Goal: Use online tool/utility: Utilize a website feature to perform a specific function

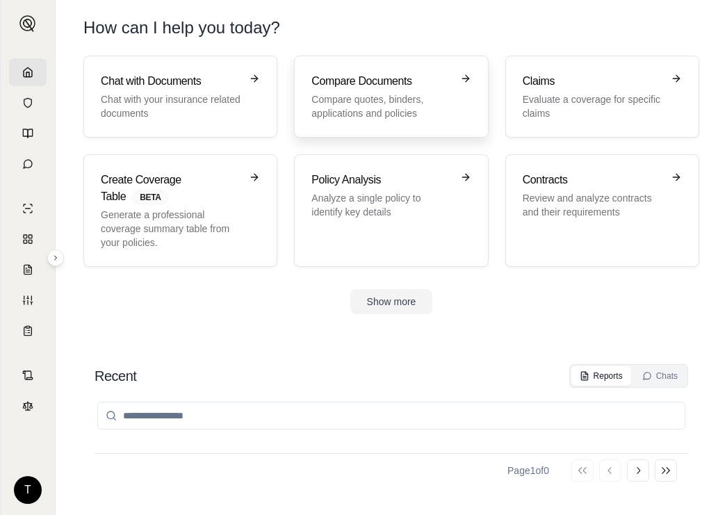
drag, startPoint x: 0, startPoint y: 0, endPoint x: 369, endPoint y: 94, distance: 380.9
click at [369, 94] on p "Compare quotes, binders, applications and policies" at bounding box center [381, 106] width 140 height 28
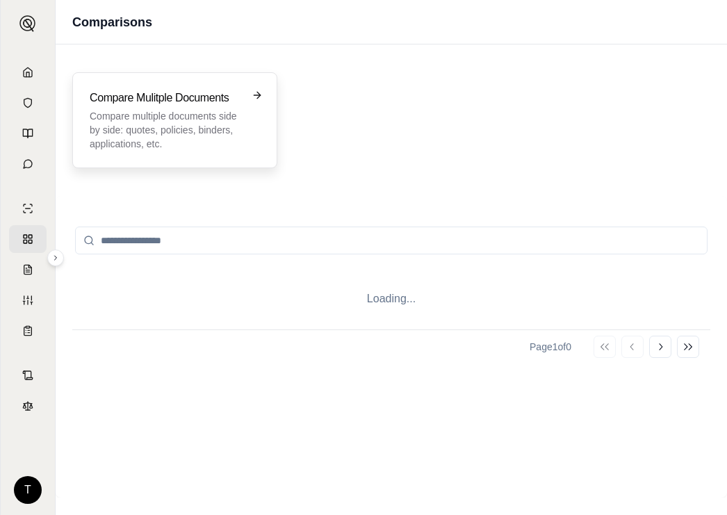
click at [154, 116] on p "Compare multiple documents side by side: quotes, policies, binders, application…" at bounding box center [165, 130] width 151 height 42
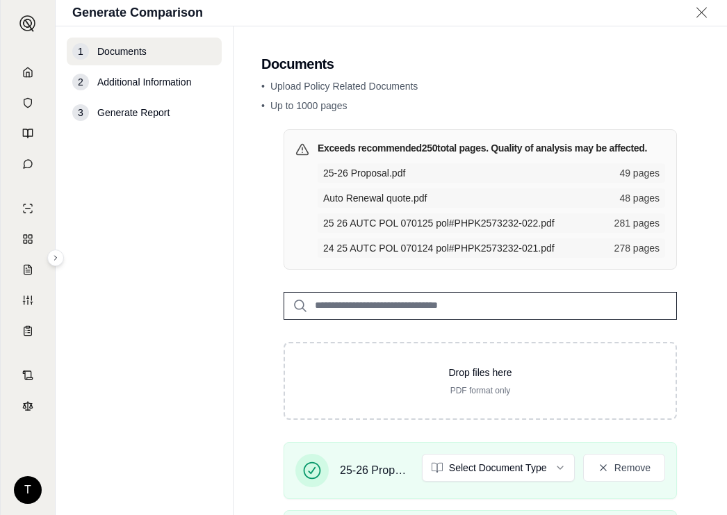
scroll to position [209, 0]
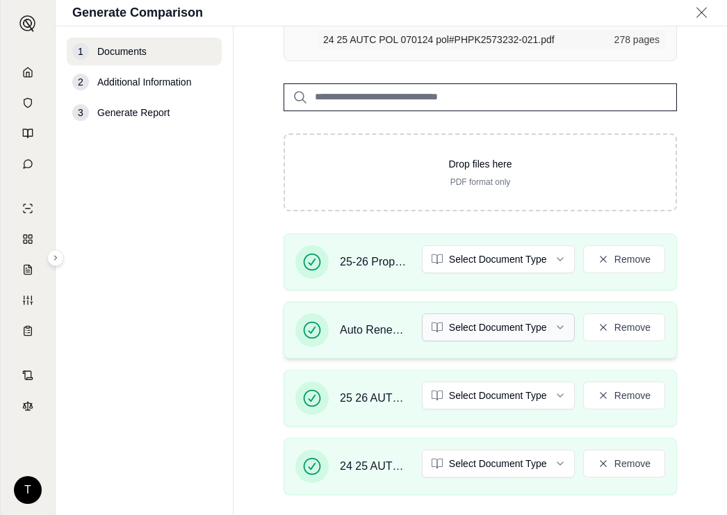
click at [544, 327] on html "T Generate Comparison 1 Documents 2 Additional Information 3 Generate Report Do…" at bounding box center [363, 257] width 727 height 515
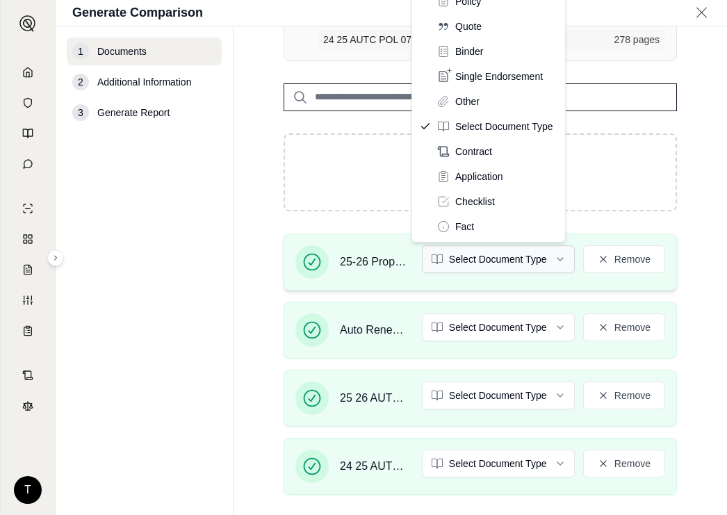
click at [545, 259] on html "T Generate Comparison 1 Documents 2 Additional Information 3 Generate Report Do…" at bounding box center [363, 257] width 727 height 515
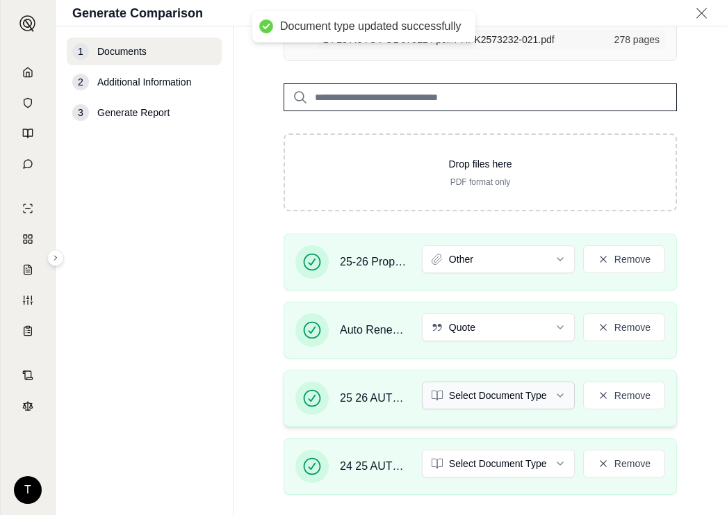
click at [550, 393] on html "Document type updated successfully T Generate Comparison 1 Documents 2 Addition…" at bounding box center [363, 257] width 727 height 515
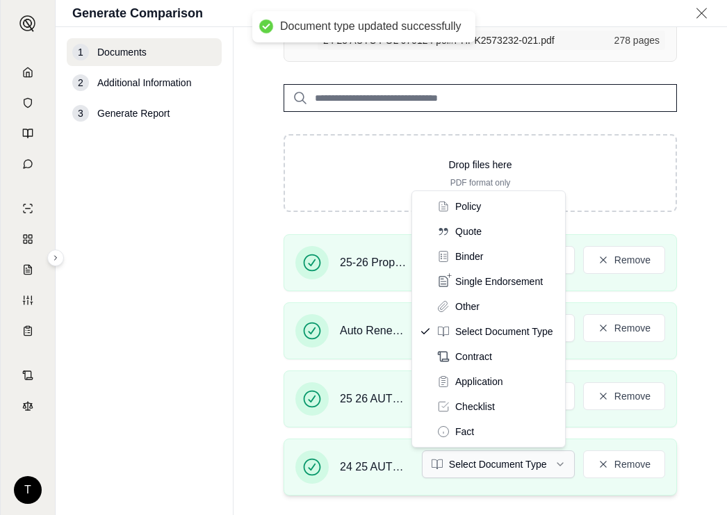
click at [550, 465] on html "Document type updated successfully T Generate Comparison 1 Documents 2 Addition…" at bounding box center [363, 257] width 727 height 515
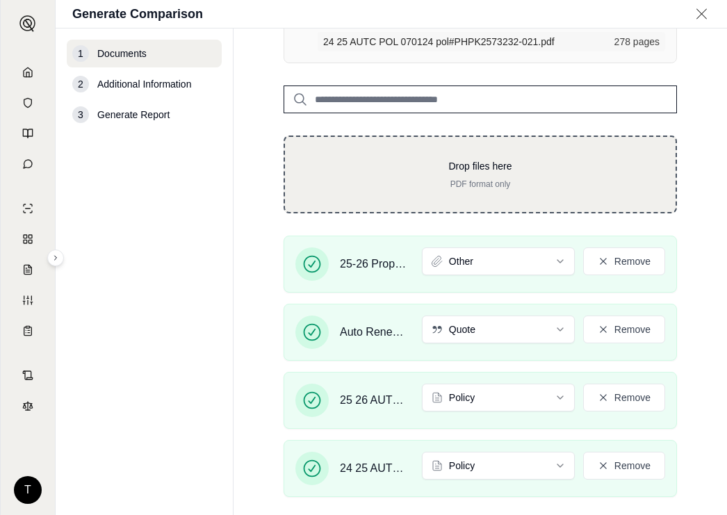
click at [362, 141] on div "Drop files here PDF format only" at bounding box center [480, 175] width 393 height 78
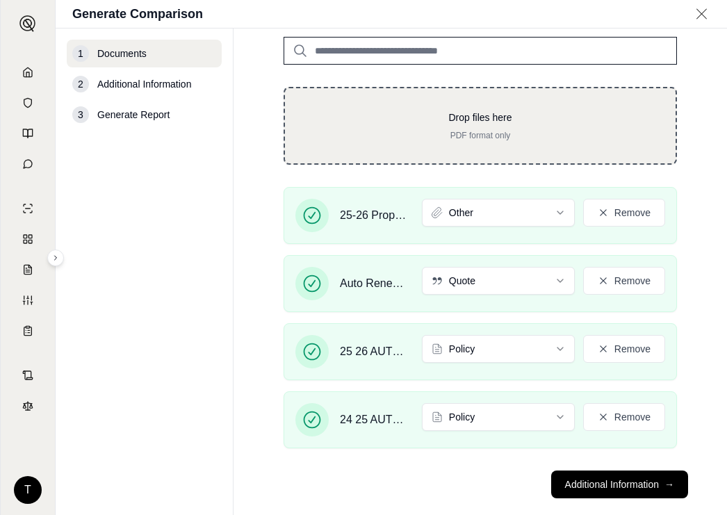
scroll to position [279, 0]
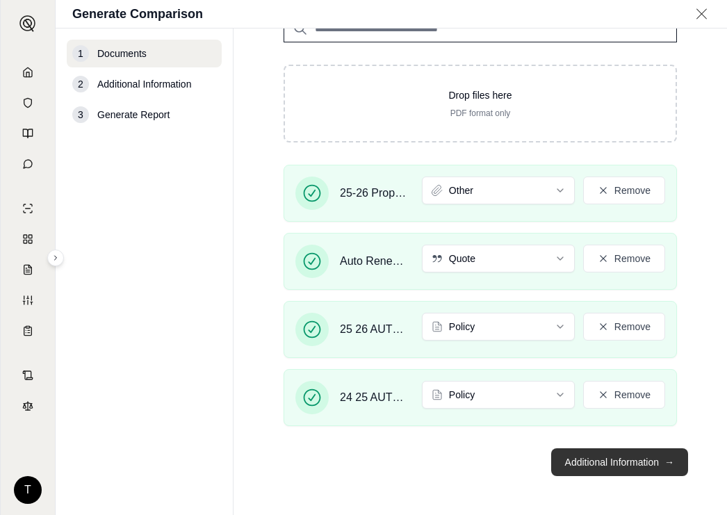
click at [569, 464] on button "Additional Information →" at bounding box center [619, 462] width 137 height 28
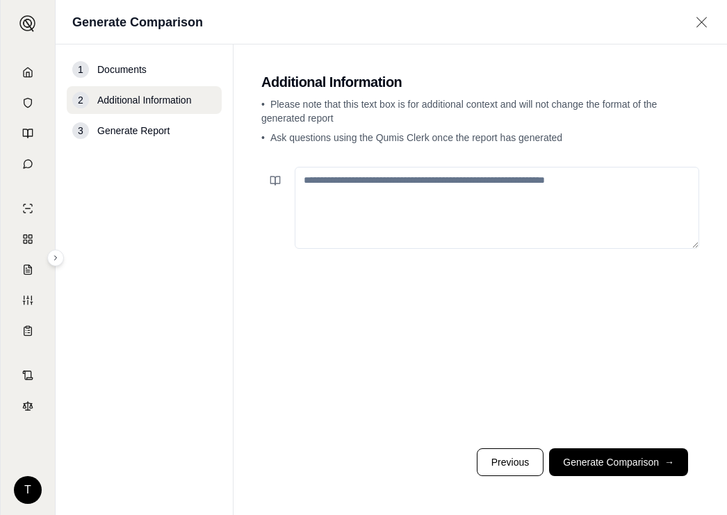
paste textarea "**********"
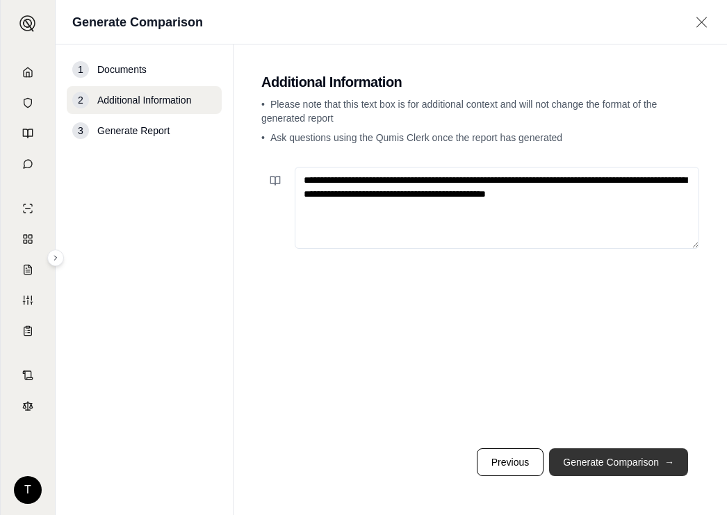
type textarea "**********"
click at [603, 462] on button "Generate Comparison →" at bounding box center [618, 462] width 139 height 28
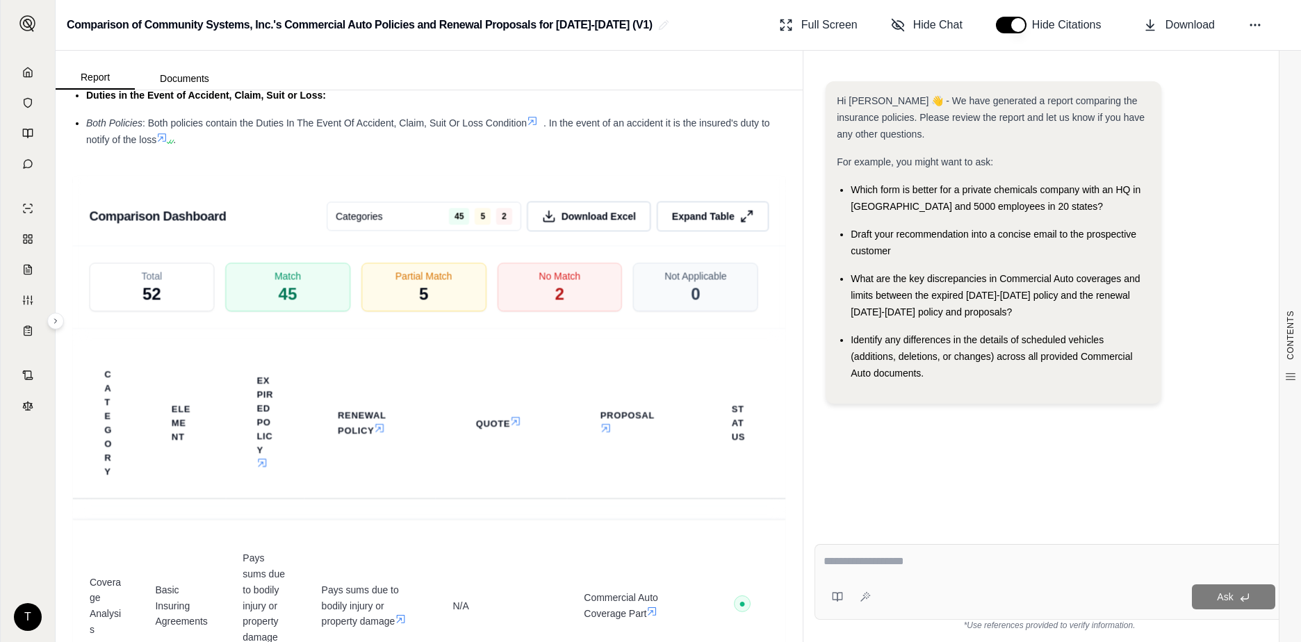
scroll to position [3127, 0]
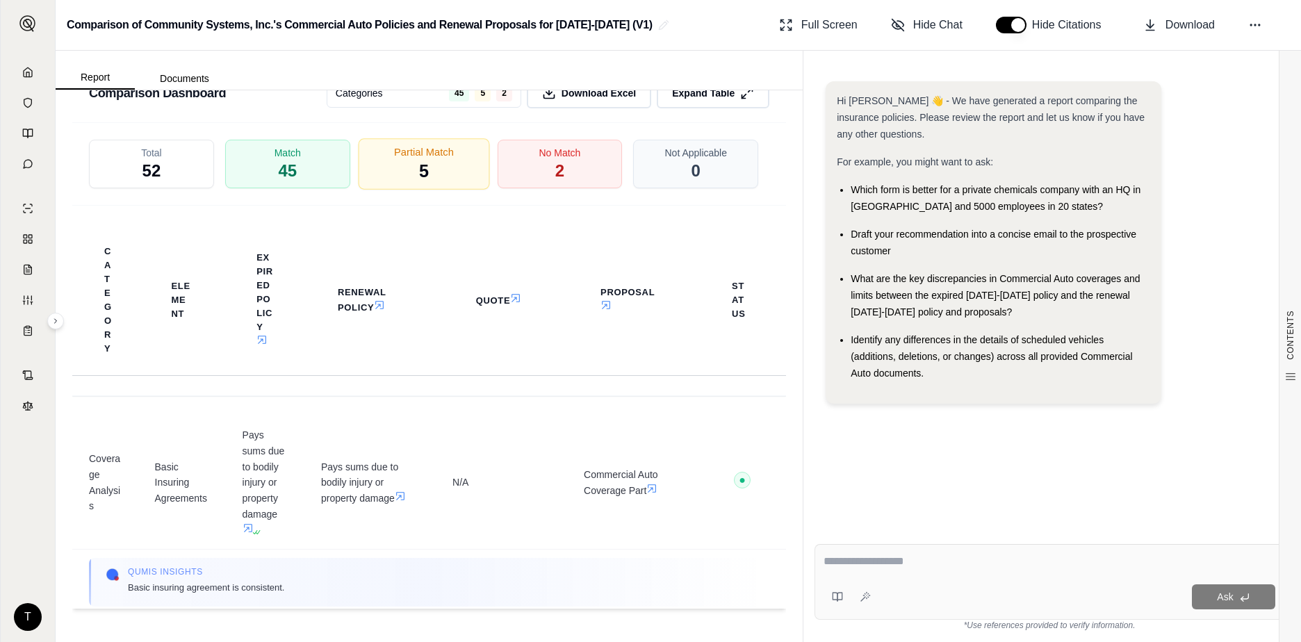
click at [441, 169] on div "Partial Match 5" at bounding box center [423, 163] width 131 height 51
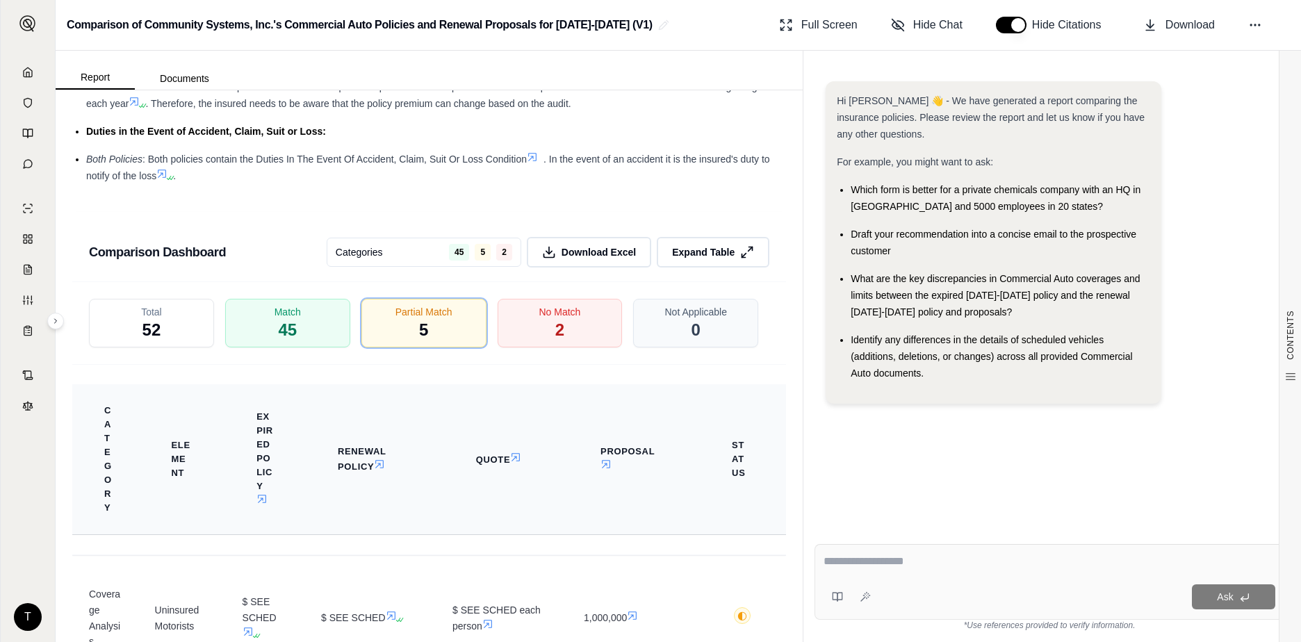
scroll to position [2918, 0]
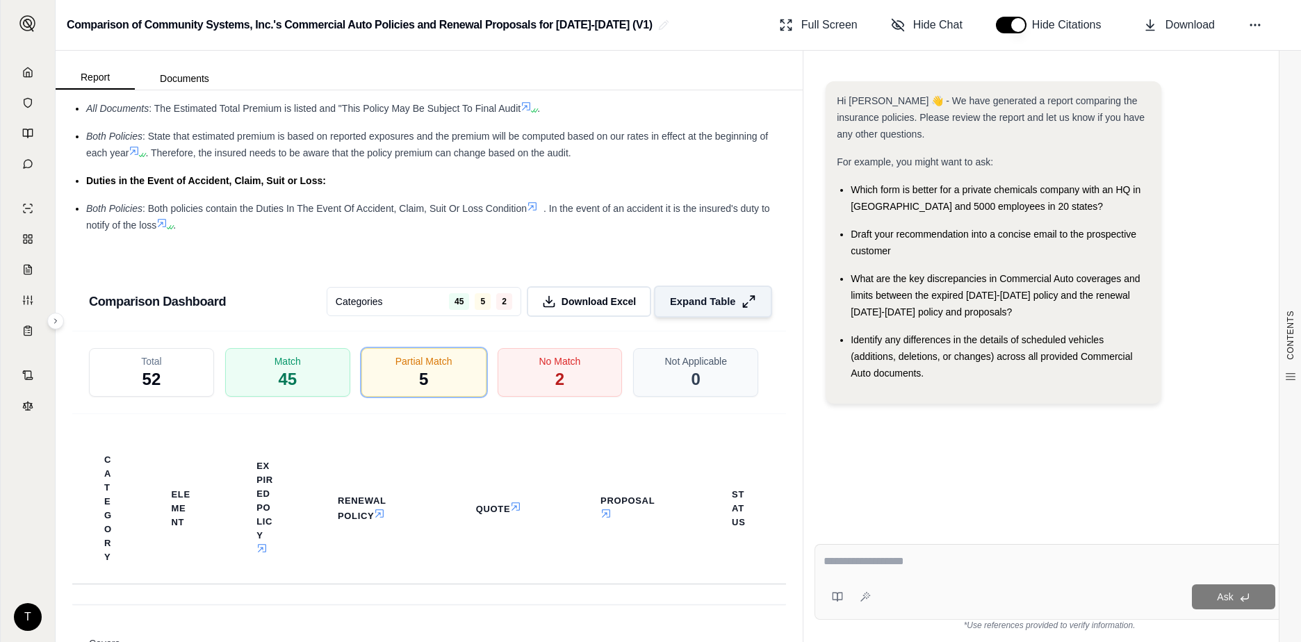
click at [726, 302] on button "Expand Table" at bounding box center [713, 302] width 118 height 32
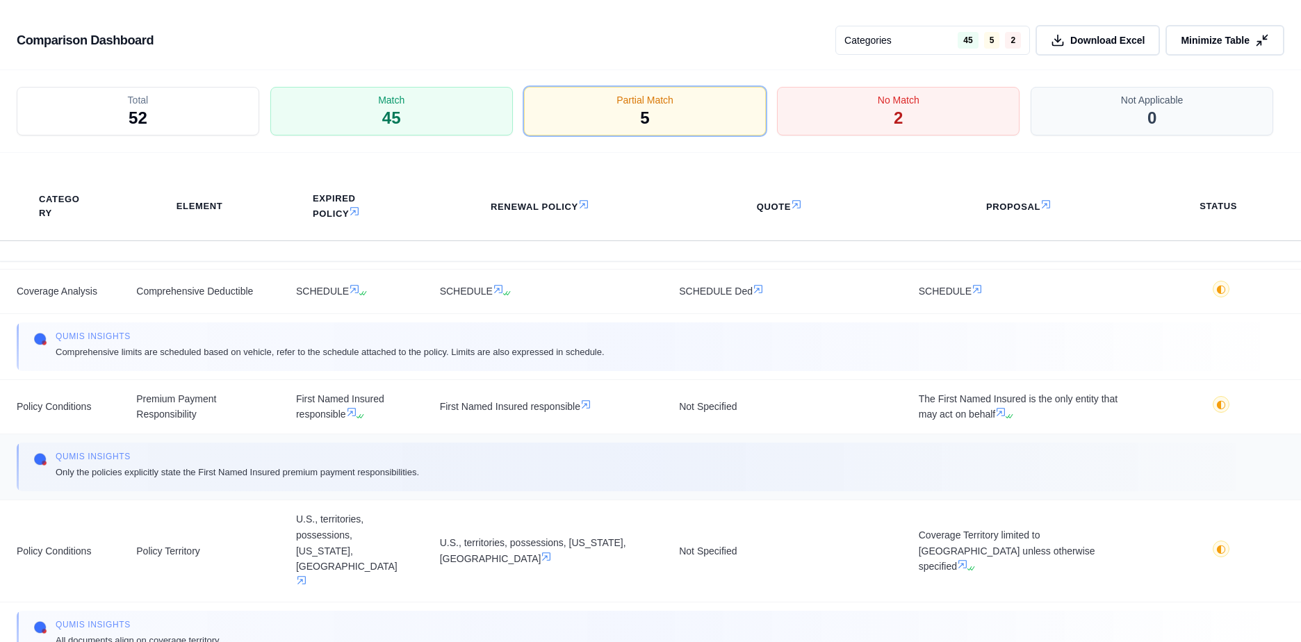
scroll to position [246, 0]
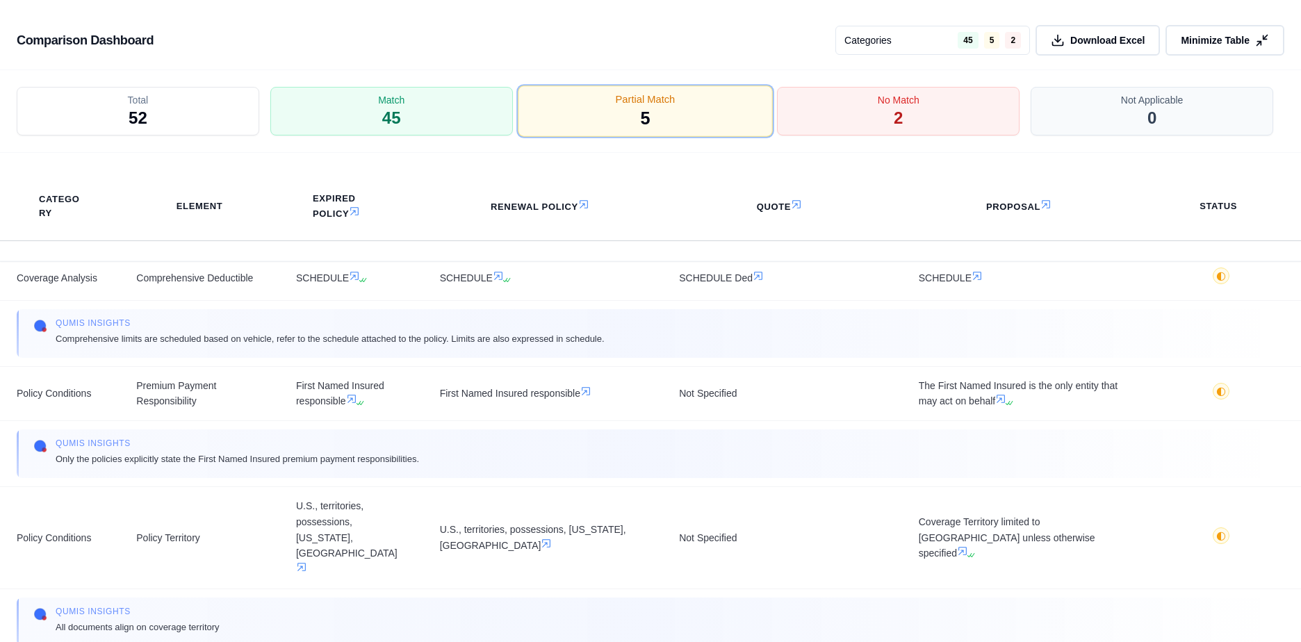
click at [593, 117] on div "Partial Match 5" at bounding box center [645, 111] width 254 height 51
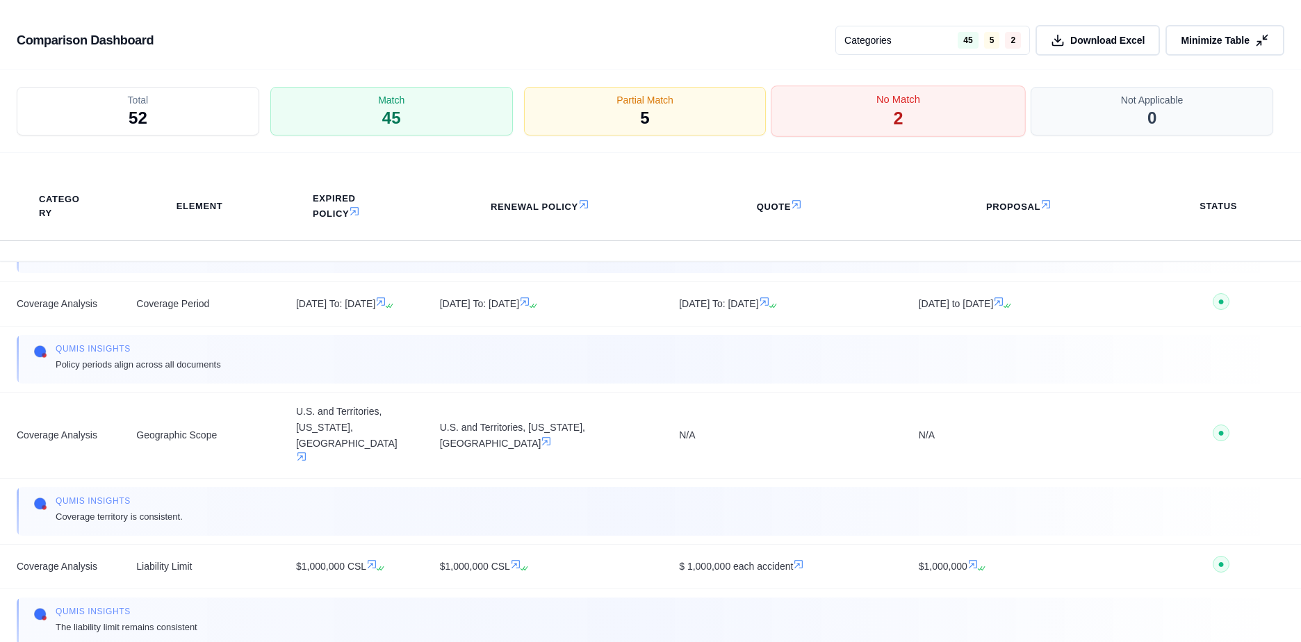
click at [726, 115] on div "No Match 2" at bounding box center [899, 111] width 254 height 51
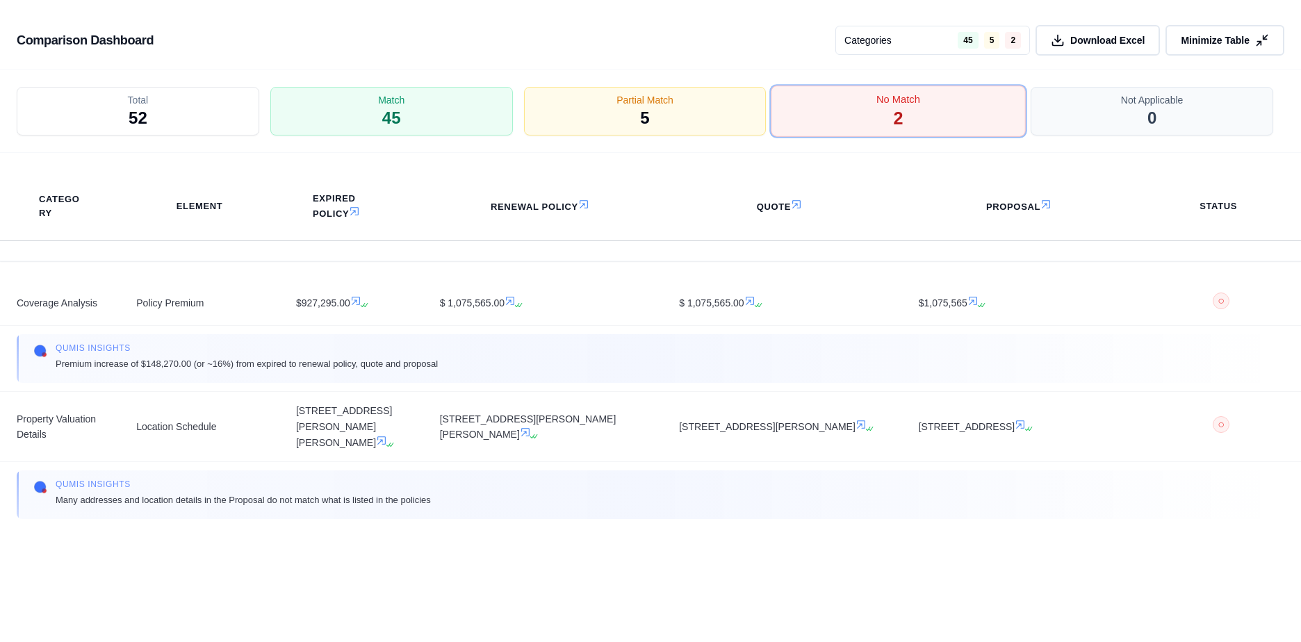
scroll to position [0, 0]
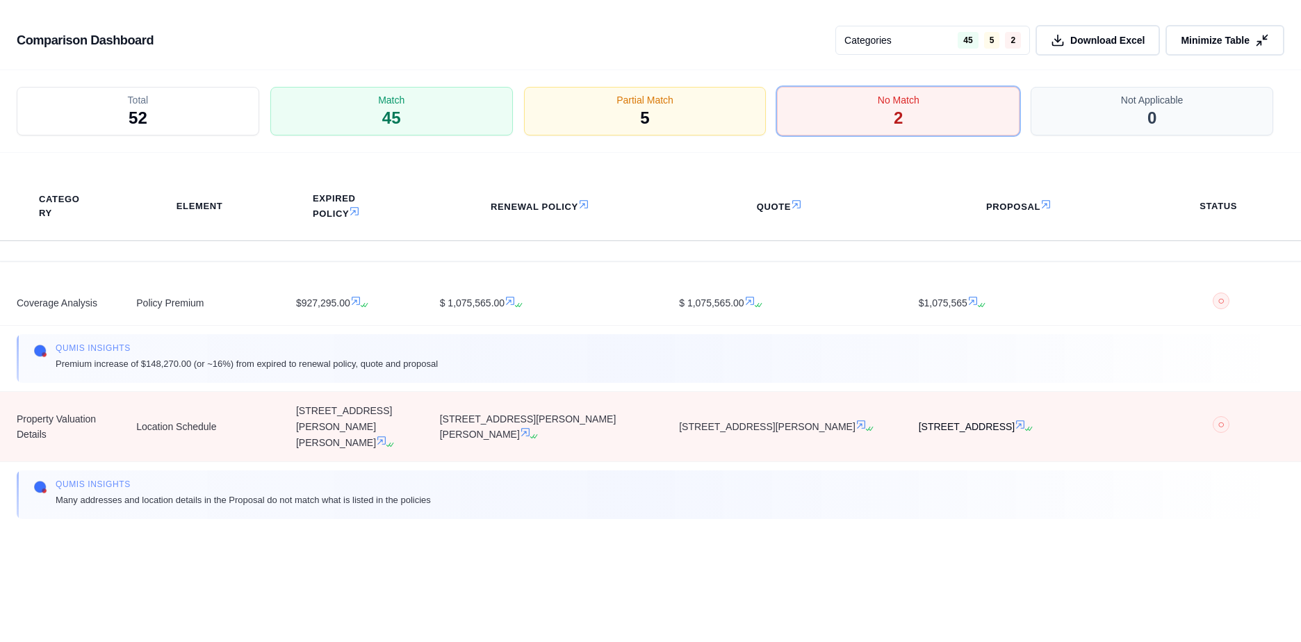
click at [726, 428] on icon at bounding box center [1030, 429] width 8 height 8
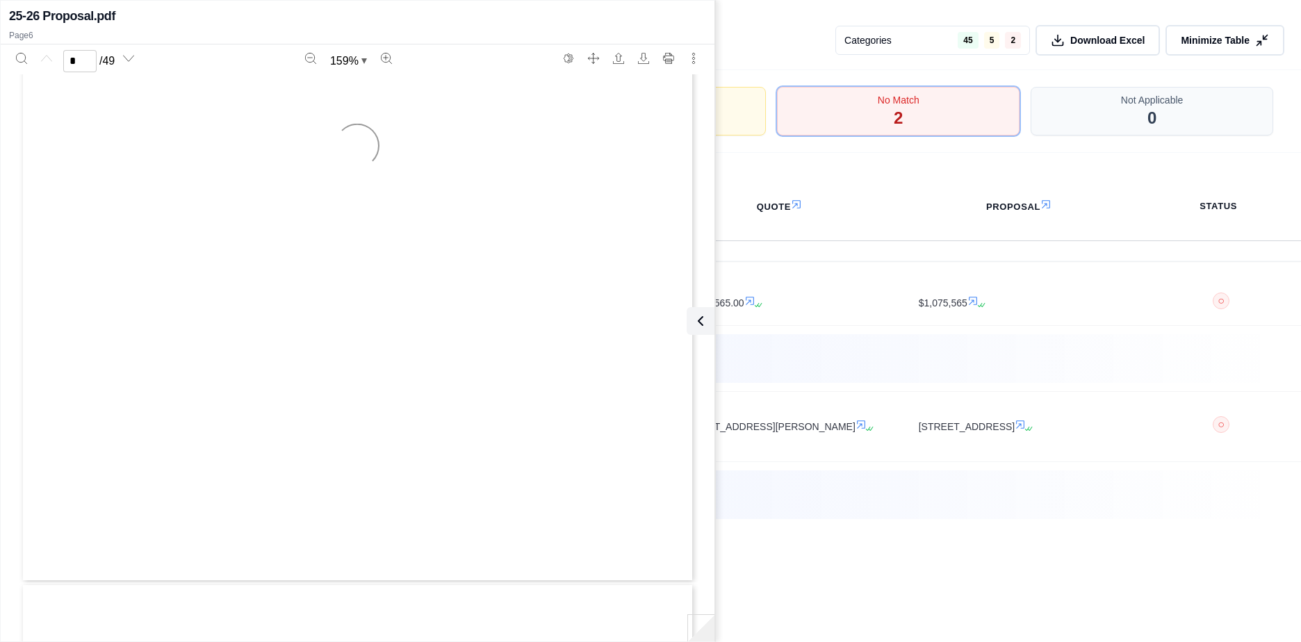
type input "*"
click at [700, 318] on icon at bounding box center [698, 321] width 17 height 17
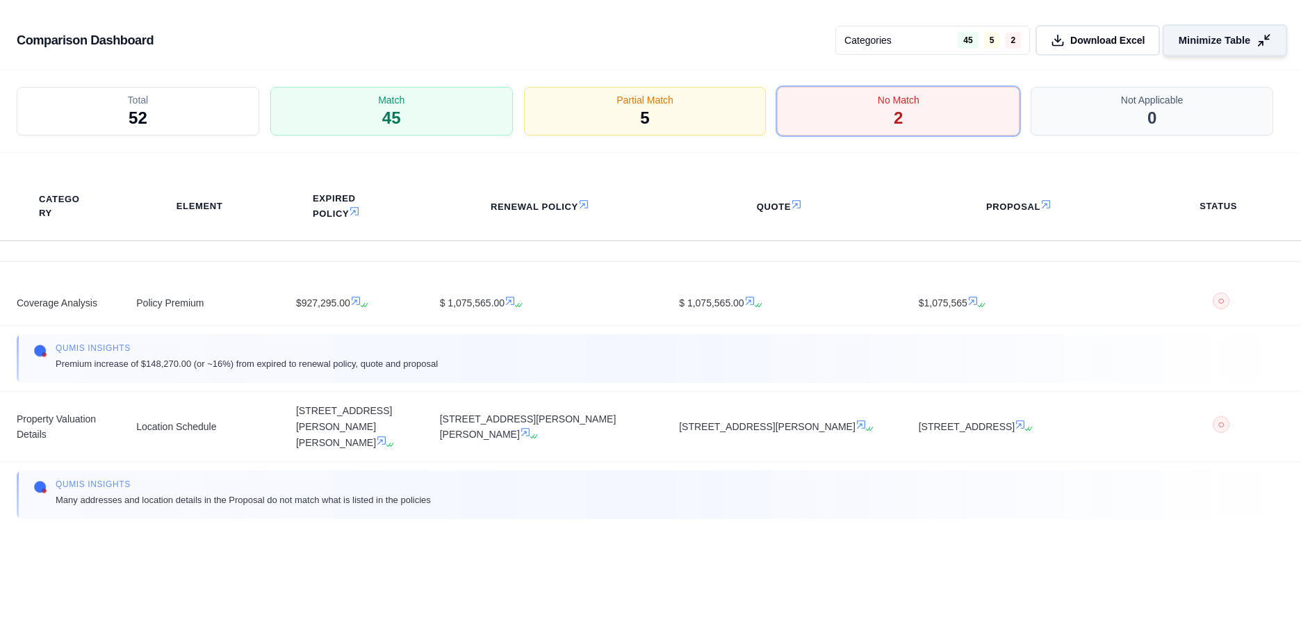
click at [726, 39] on span "Minimize Table" at bounding box center [1215, 40] width 72 height 15
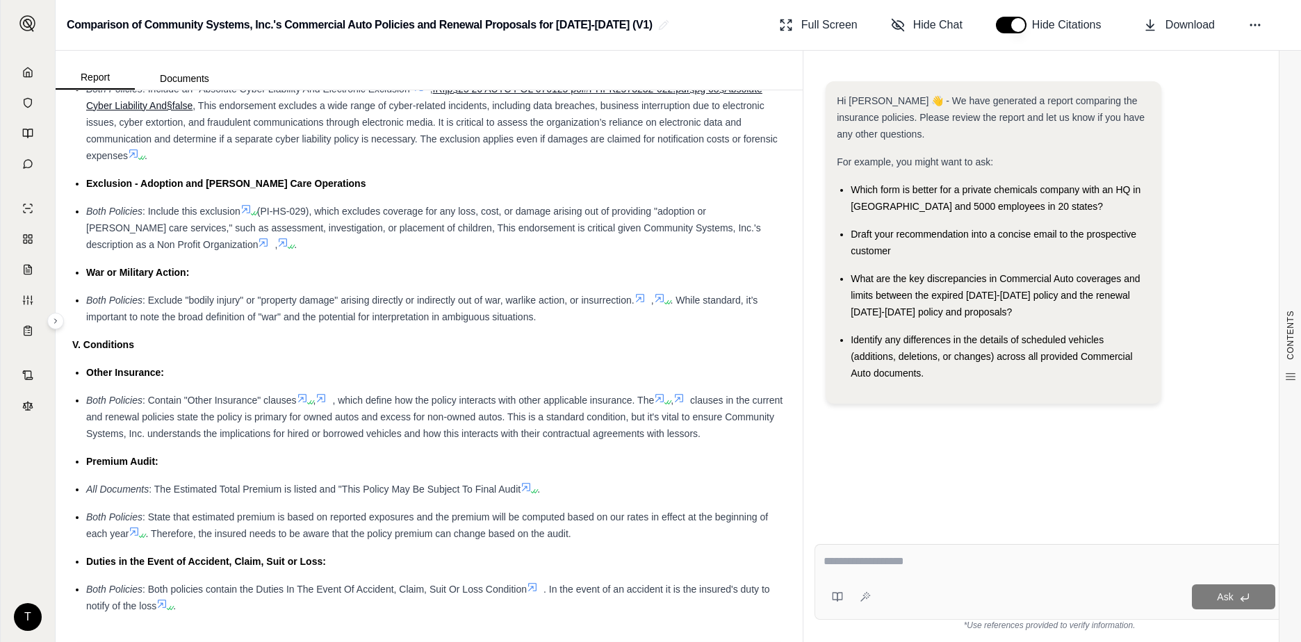
click at [726, 514] on textarea at bounding box center [1050, 561] width 452 height 17
paste textarea "**********"
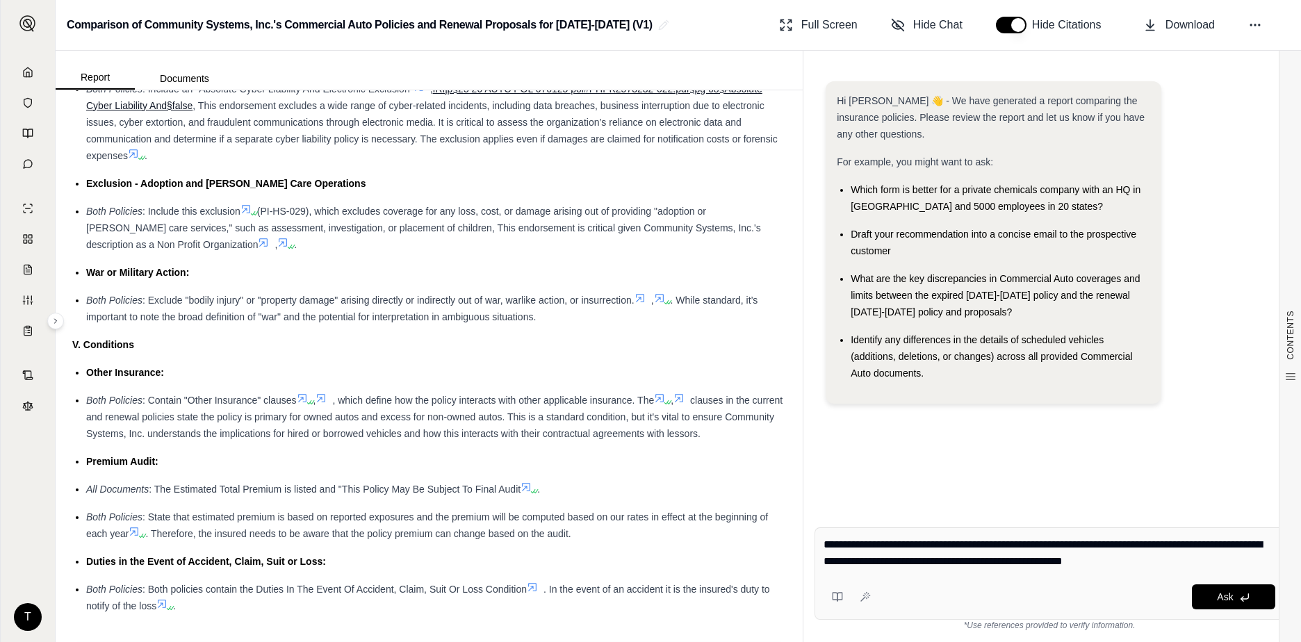
click at [726, 514] on textarea "**********" at bounding box center [1050, 553] width 452 height 33
type textarea "**********"
click at [726, 514] on span "Ask" at bounding box center [1225, 597] width 16 height 11
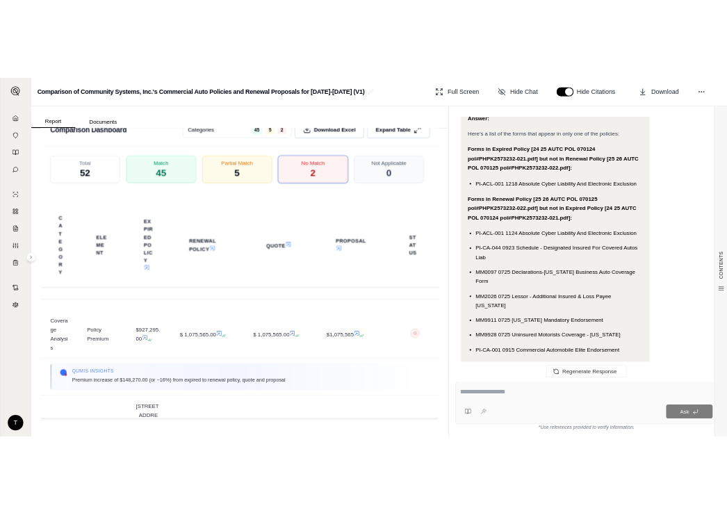
scroll to position [1153, 0]
